Goal: Transaction & Acquisition: Purchase product/service

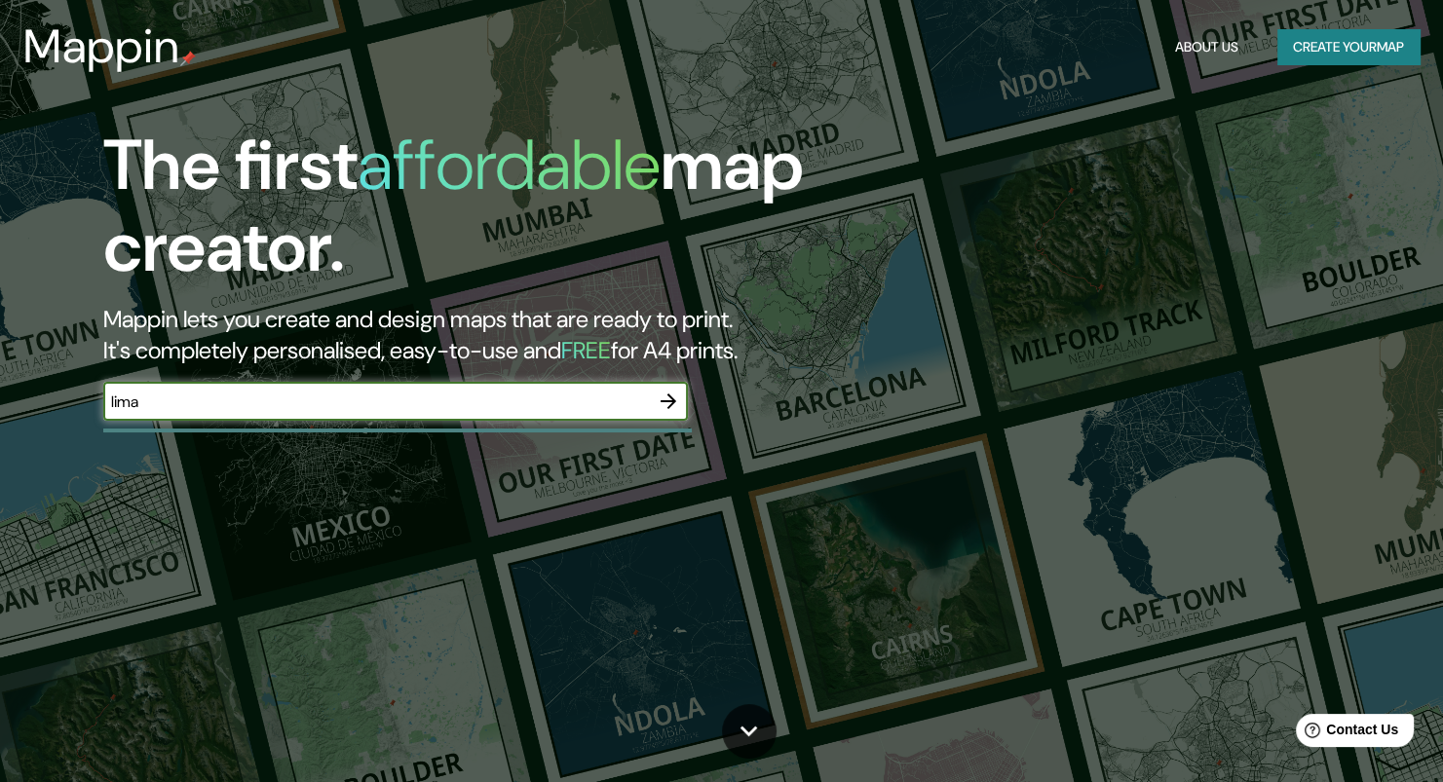
type input "lima"
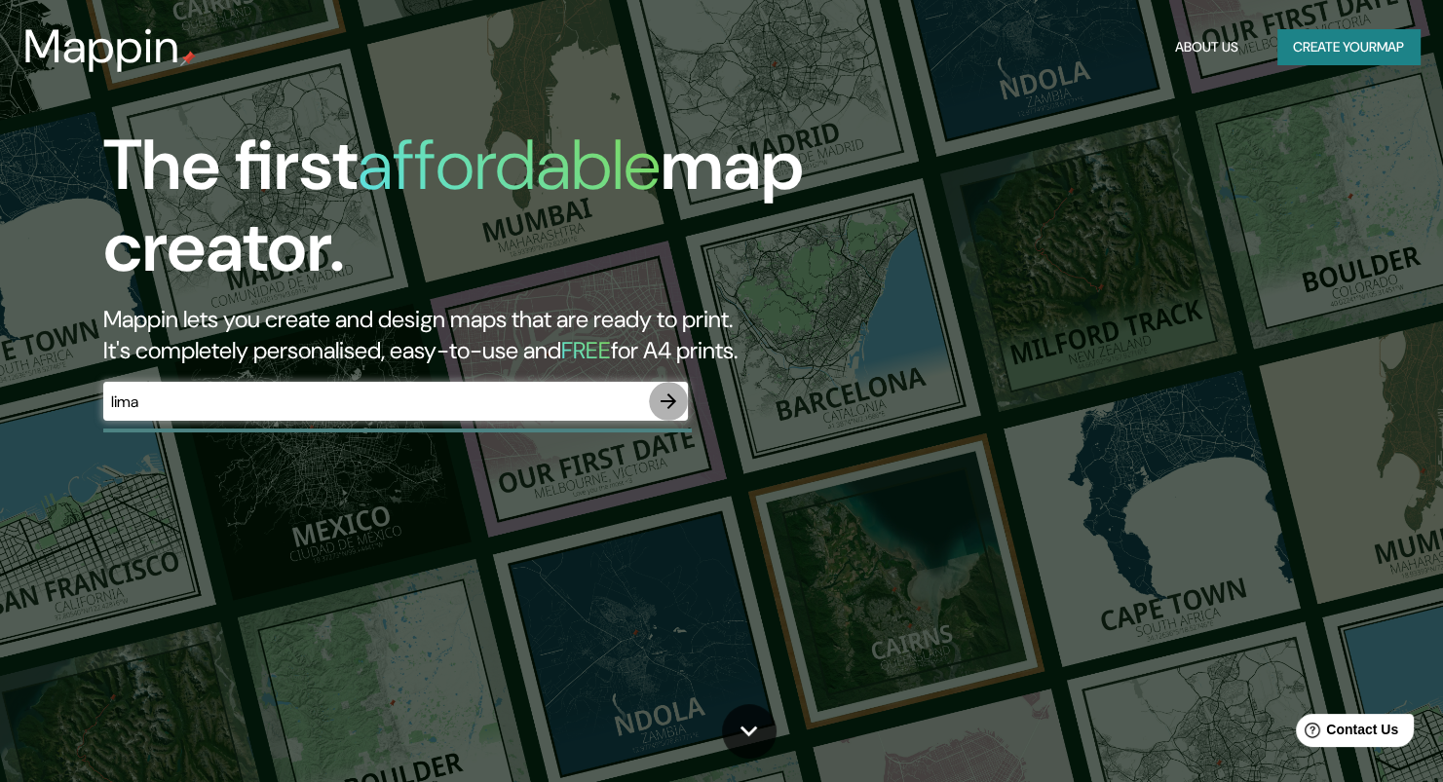
click at [661, 408] on icon "button" at bounding box center [668, 401] width 23 height 23
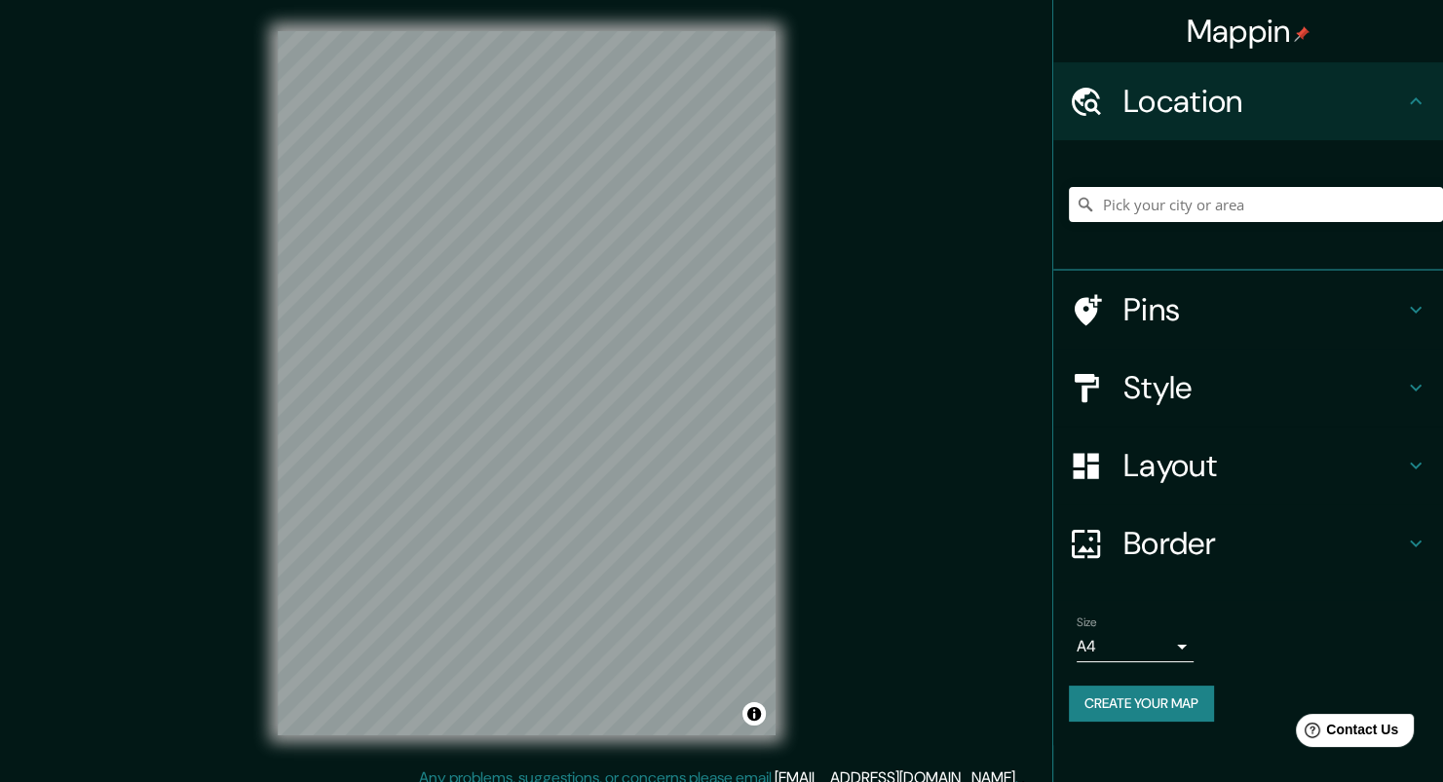
click at [241, 259] on div "Mappin Location Pins Style Layout Border Choose a border. Hint : you can make l…" at bounding box center [721, 399] width 1443 height 798
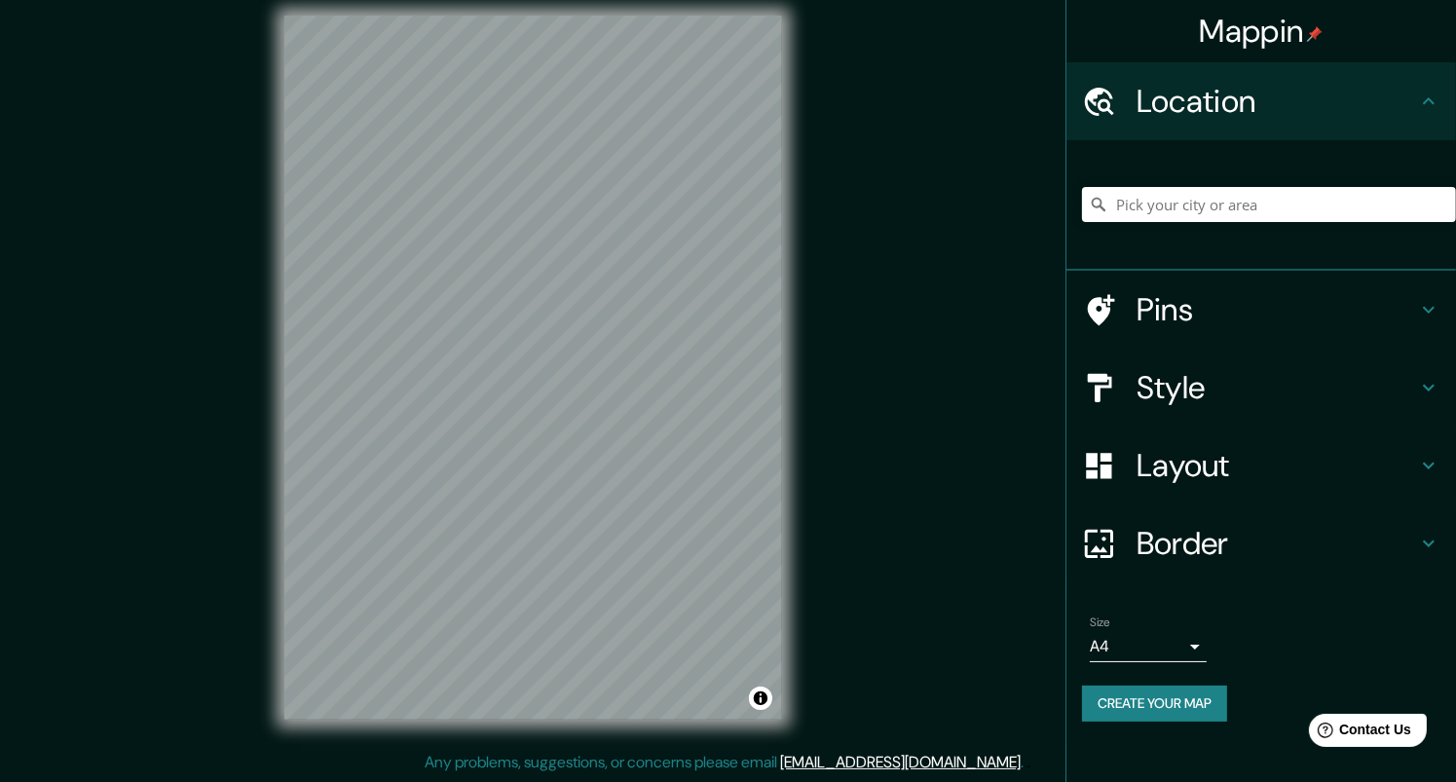
click at [1113, 642] on body "Mappin Location Pins Style Layout Border Choose a border. Hint : you can make l…" at bounding box center [728, 375] width 1456 height 782
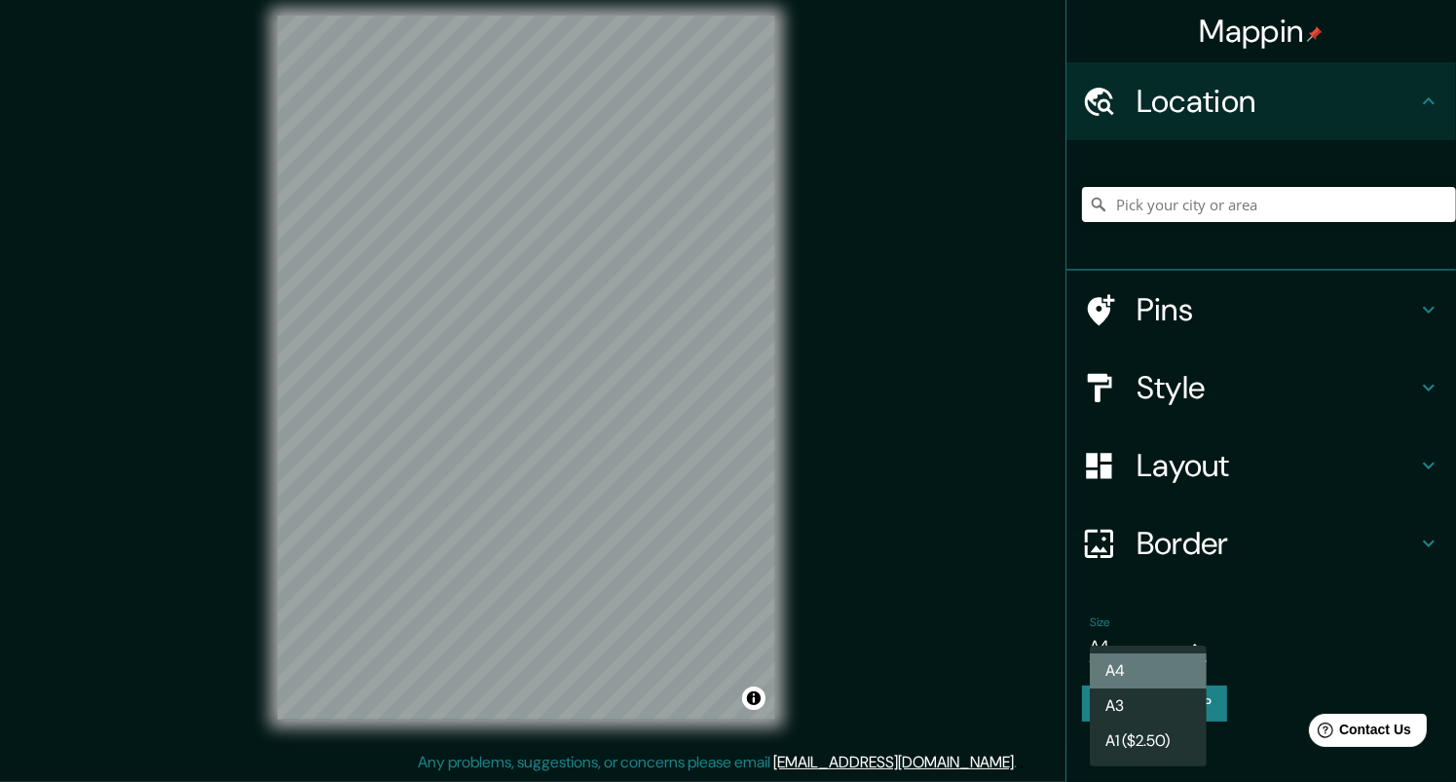
click at [1129, 656] on li "A4" at bounding box center [1148, 671] width 117 height 35
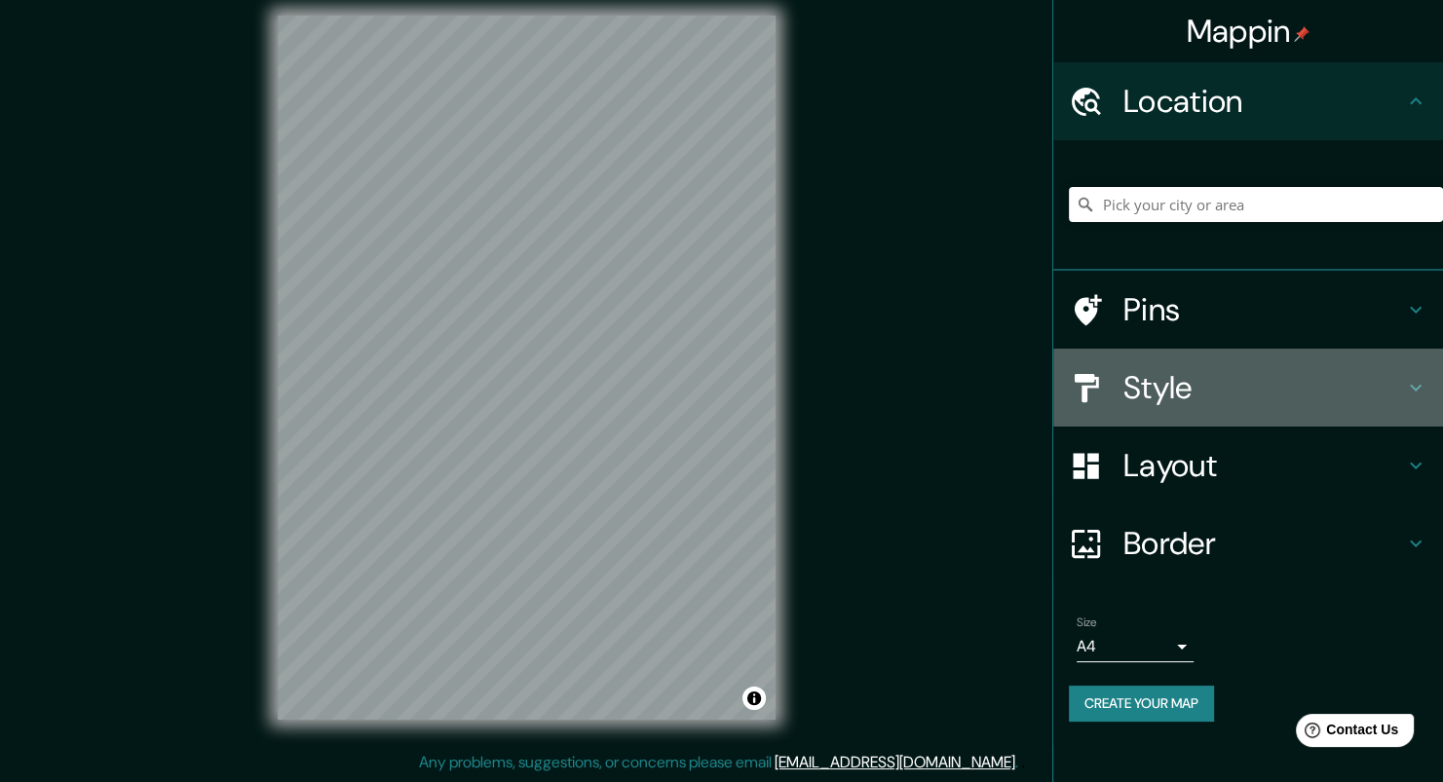
click at [1229, 377] on h4 "Style" at bounding box center [1263, 387] width 281 height 39
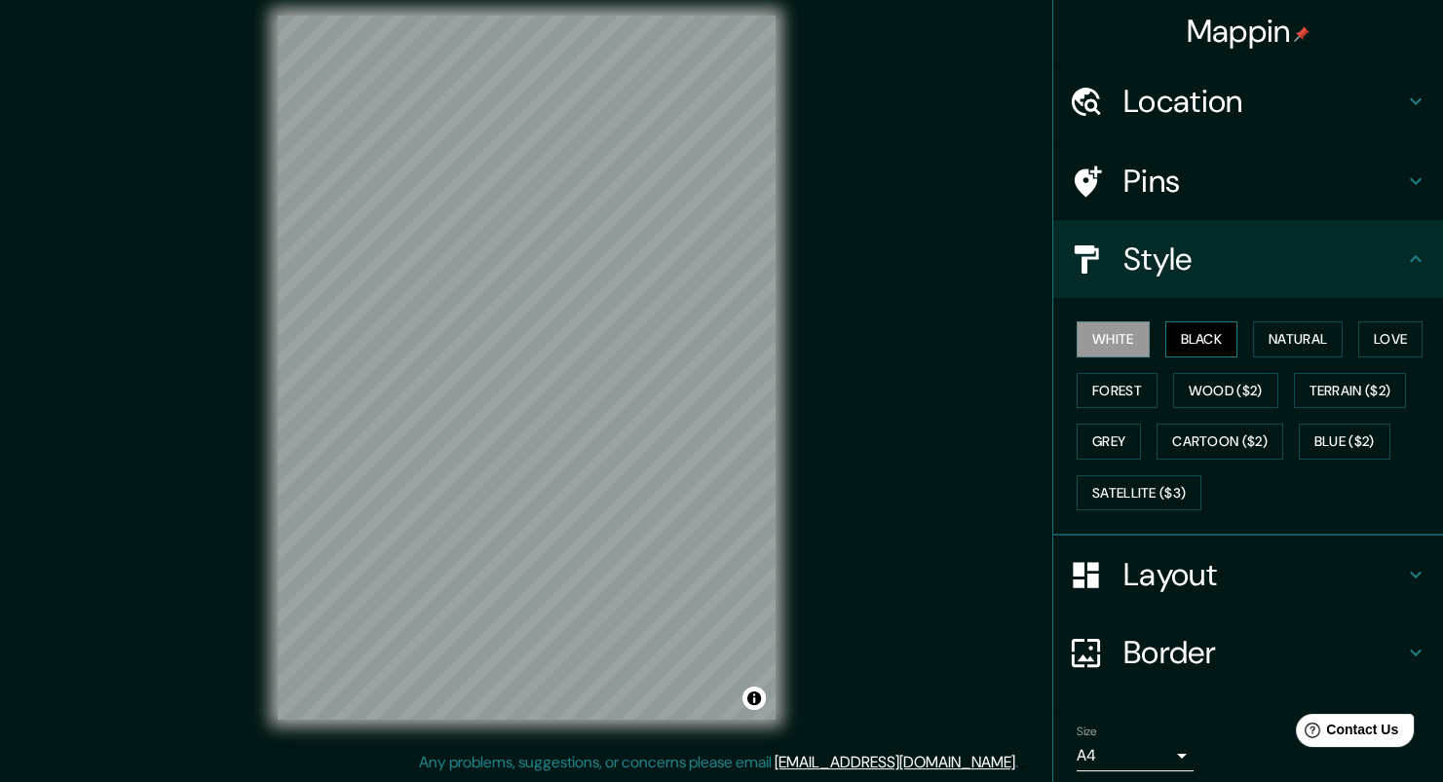
click at [1168, 324] on button "Black" at bounding box center [1201, 339] width 73 height 36
click at [1120, 335] on button "White" at bounding box center [1112, 339] width 73 height 36
click at [1262, 327] on button "Natural" at bounding box center [1298, 339] width 90 height 36
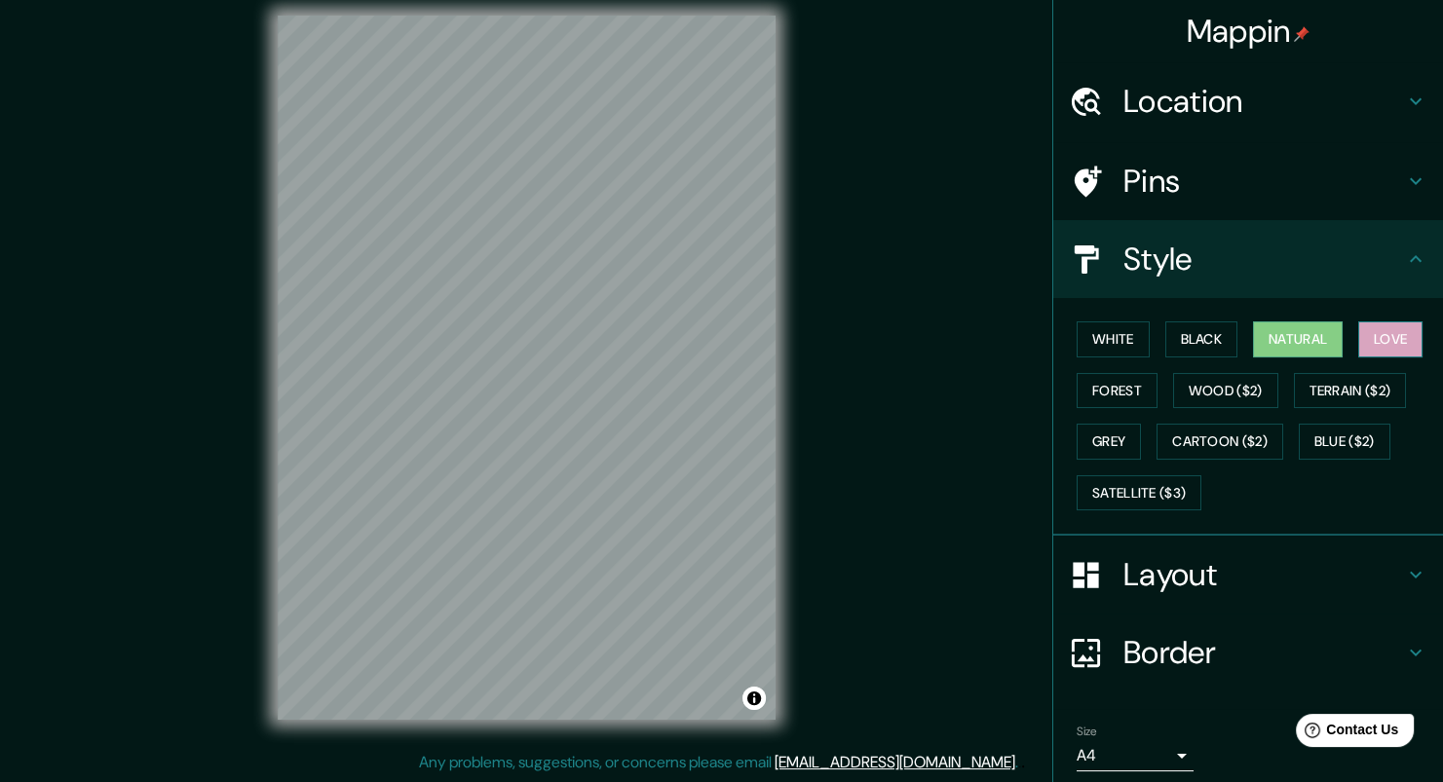
click at [1378, 332] on button "Love" at bounding box center [1390, 339] width 64 height 36
click at [1088, 390] on button "Forest" at bounding box center [1116, 391] width 81 height 36
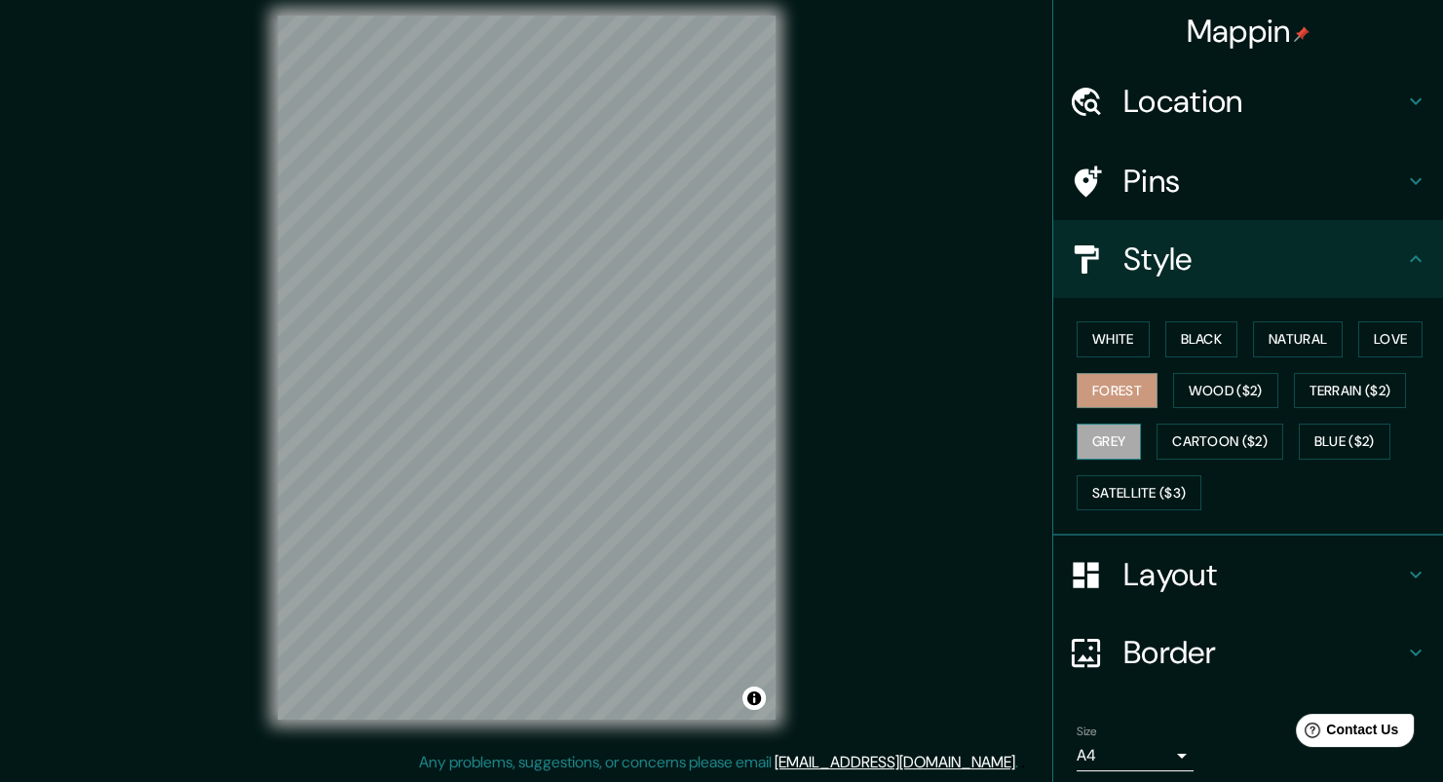
click at [1105, 437] on button "Grey" at bounding box center [1108, 442] width 64 height 36
click at [1168, 490] on button "Satellite ($3)" at bounding box center [1138, 493] width 125 height 36
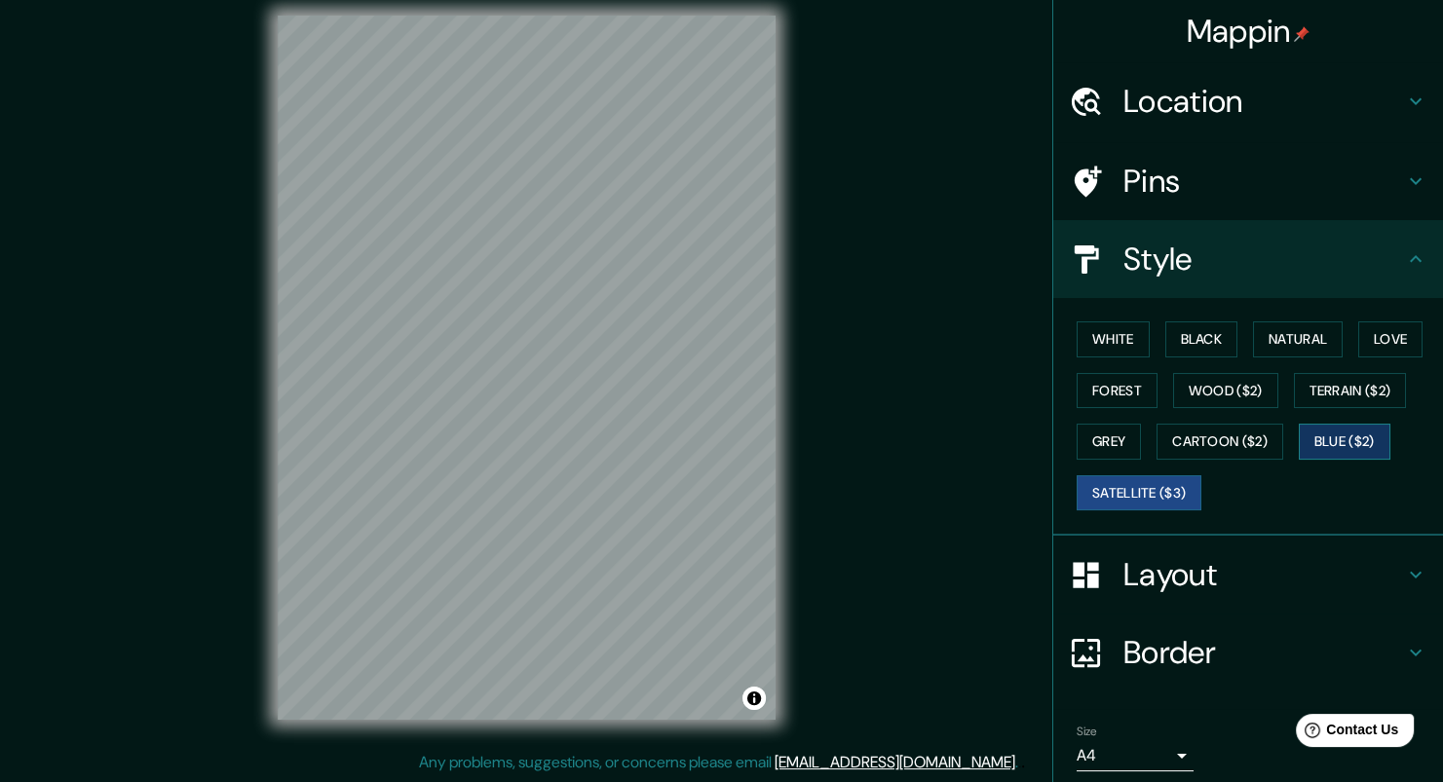
click at [1342, 435] on button "Blue ($2)" at bounding box center [1345, 442] width 92 height 36
click at [1117, 440] on button "Grey" at bounding box center [1108, 442] width 64 height 36
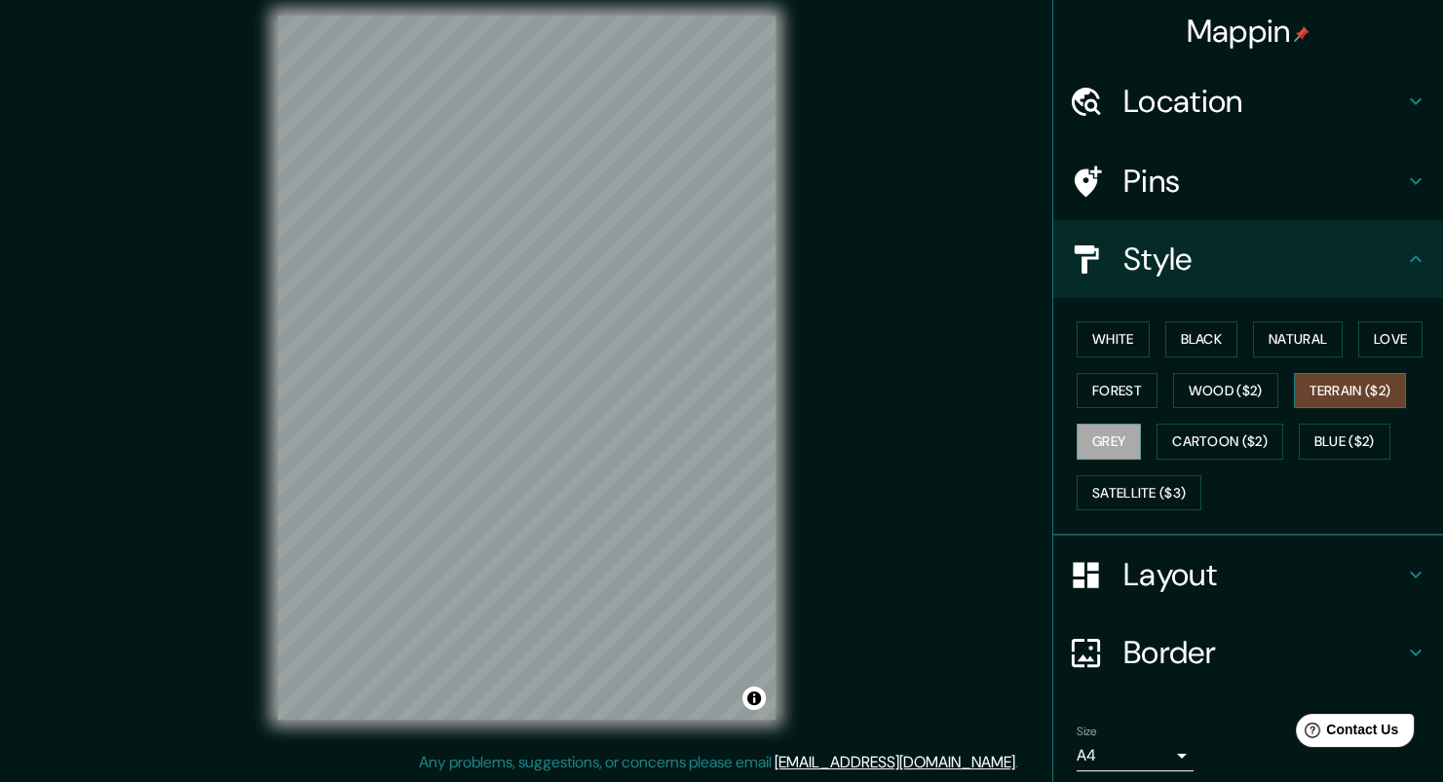
click at [1294, 375] on button "Terrain ($2)" at bounding box center [1350, 391] width 113 height 36
click at [1111, 352] on button "White" at bounding box center [1112, 339] width 73 height 36
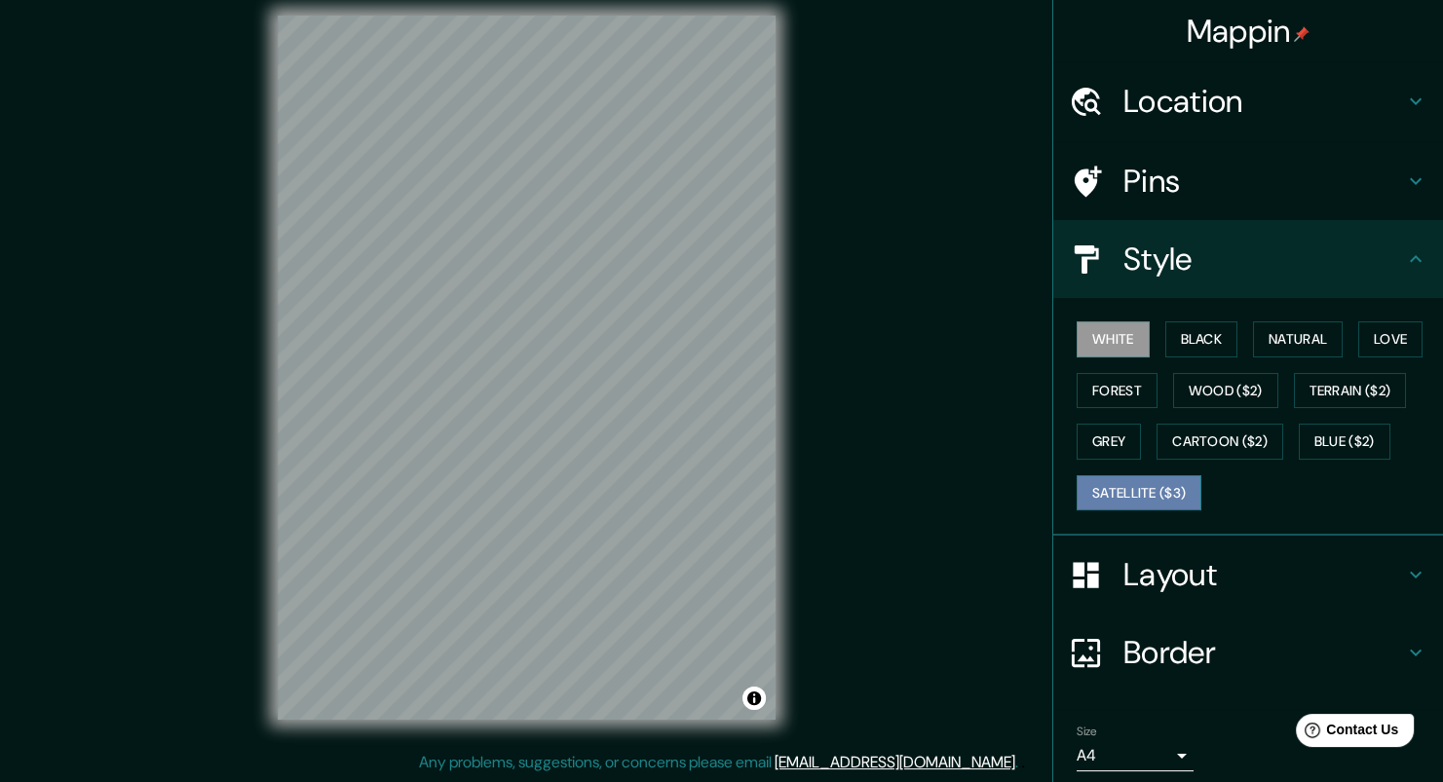
click at [1101, 508] on button "Satellite ($3)" at bounding box center [1138, 493] width 125 height 36
click at [1087, 349] on button "White" at bounding box center [1112, 339] width 73 height 36
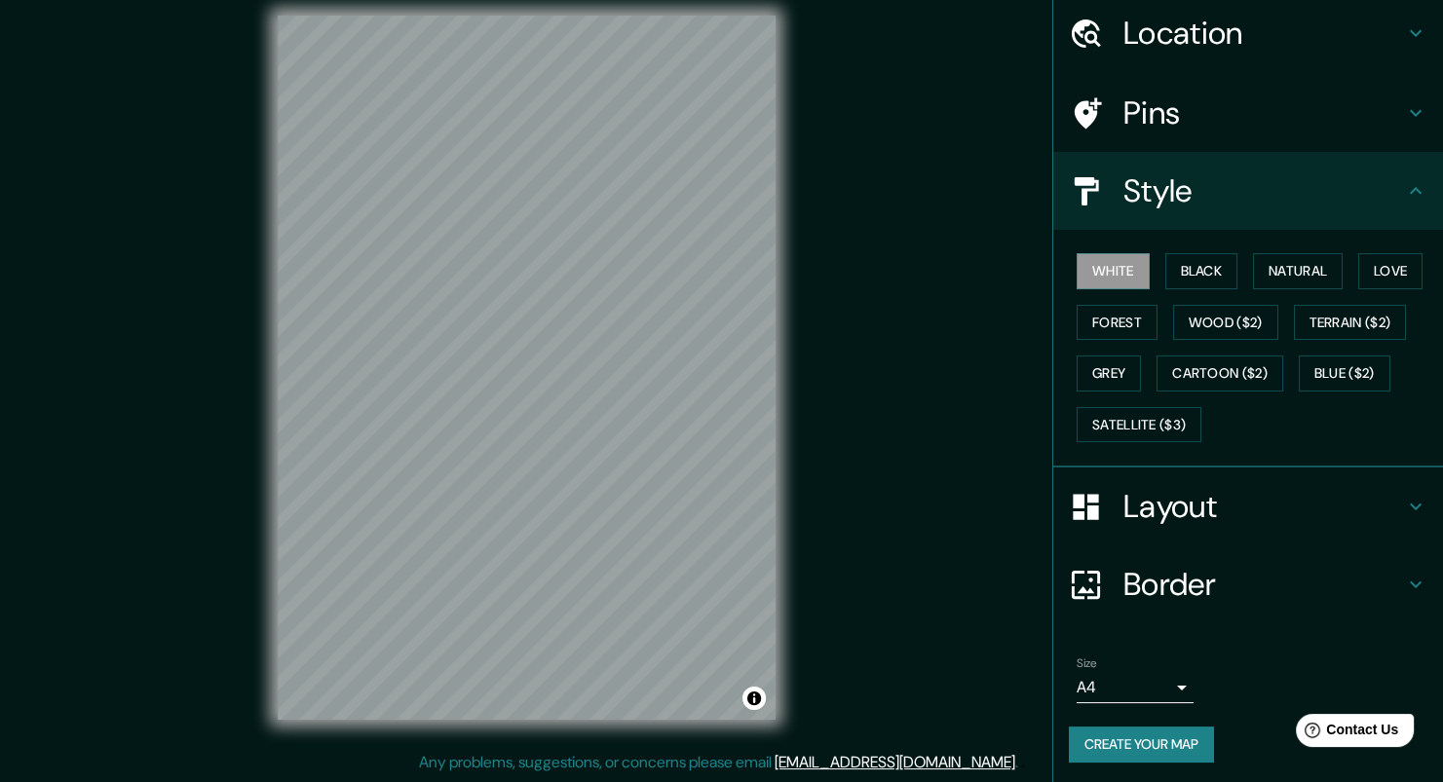
click at [1086, 745] on button "Create your map" at bounding box center [1141, 745] width 145 height 36
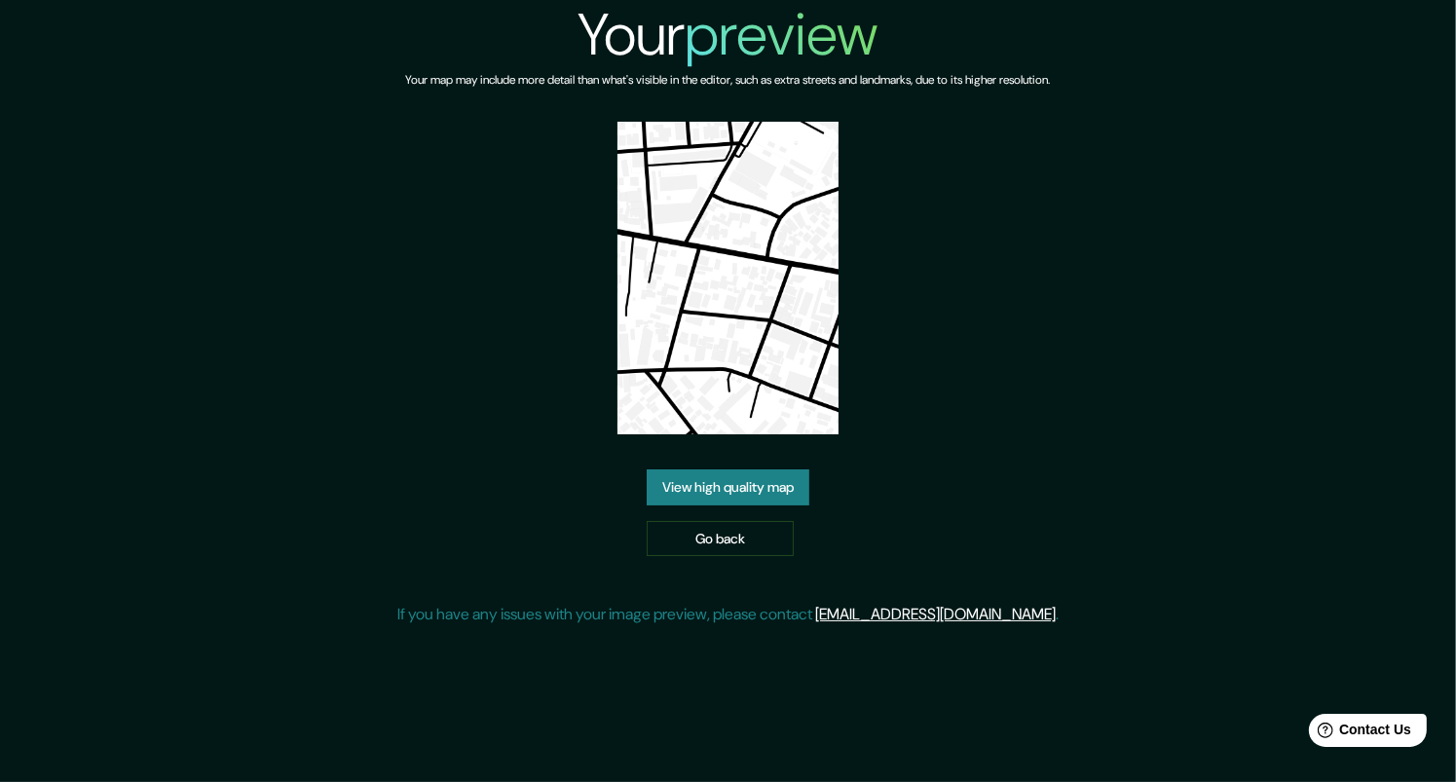
click at [761, 497] on link "View high quality map" at bounding box center [728, 488] width 163 height 36
